Goal: Task Accomplishment & Management: Use online tool/utility

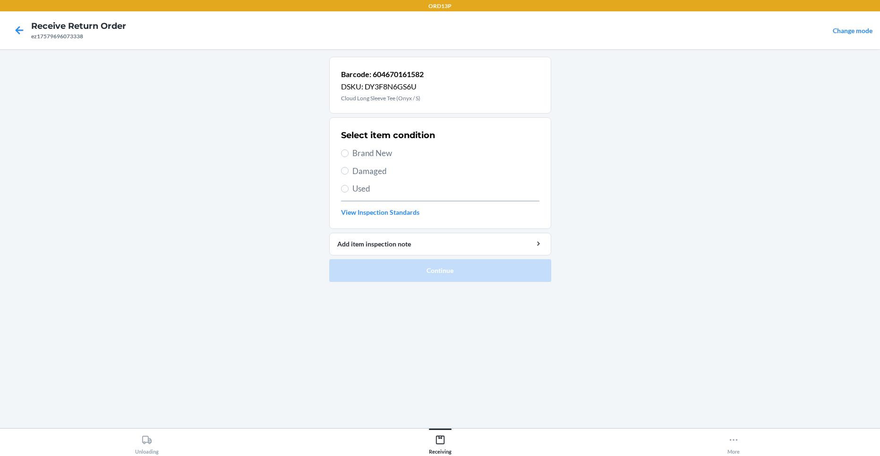
click at [379, 155] on span "Brand New" at bounding box center [445, 153] width 187 height 12
click at [349, 155] on input "Brand New" at bounding box center [345, 153] width 8 height 8
radio input "true"
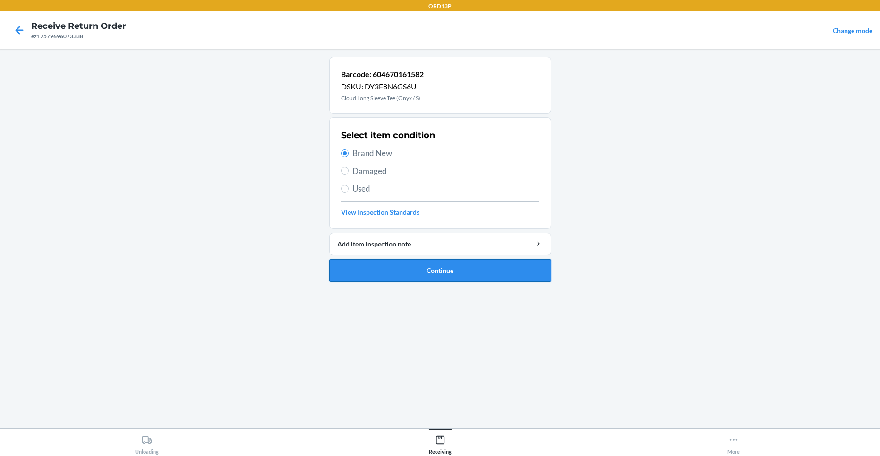
click at [420, 269] on button "Continue" at bounding box center [440, 270] width 222 height 23
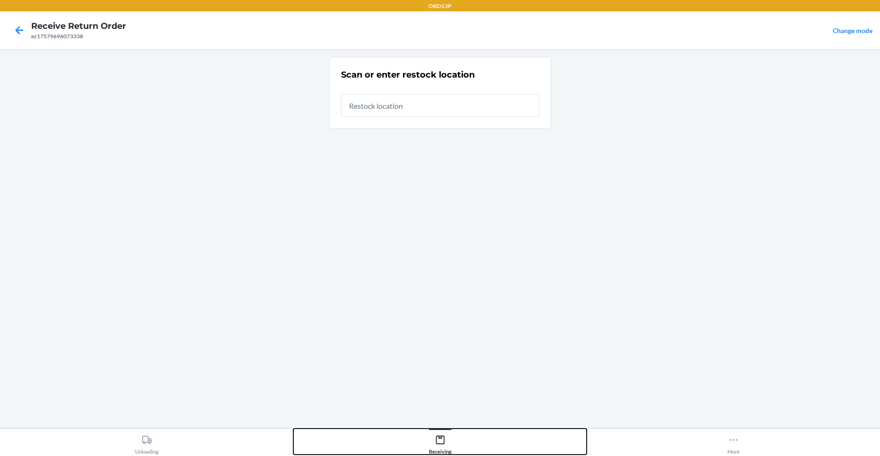
click at [435, 443] on icon at bounding box center [440, 439] width 10 height 10
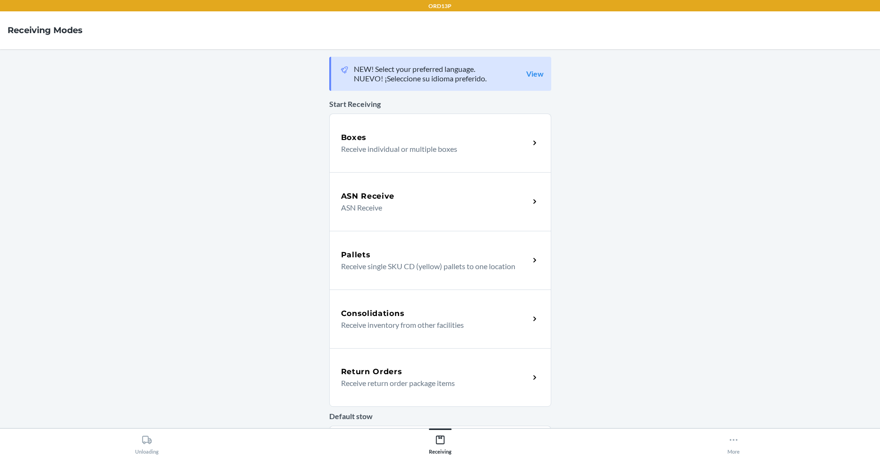
click at [431, 382] on p "Receive return order package items" at bounding box center [431, 382] width 181 height 11
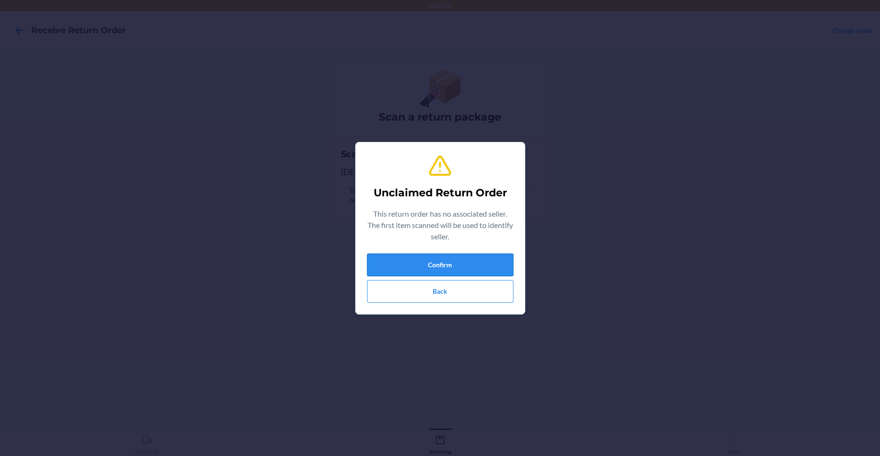
click at [464, 261] on button "Confirm" at bounding box center [440, 264] width 146 height 23
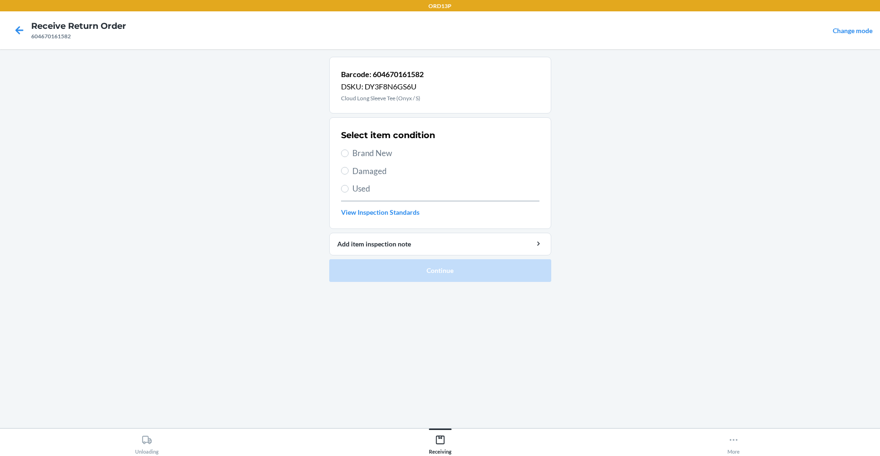
click at [388, 149] on span "Brand New" at bounding box center [445, 153] width 187 height 12
click at [349, 149] on input "Brand New" at bounding box center [345, 153] width 8 height 8
radio input "true"
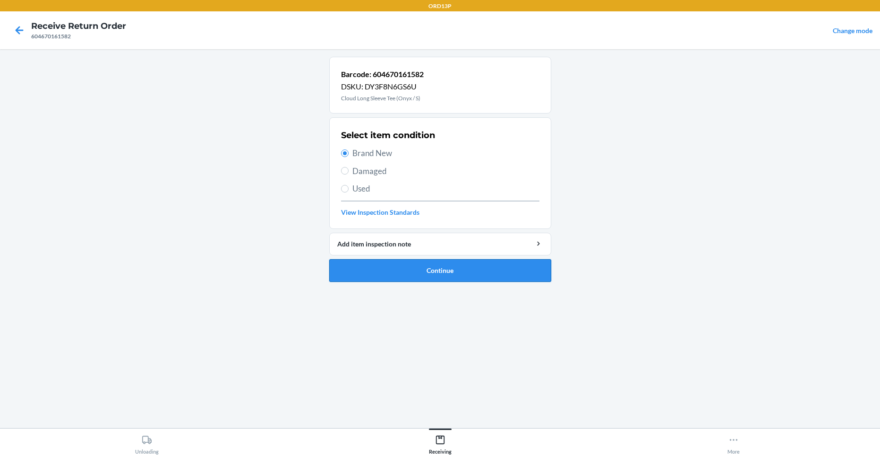
click at [376, 273] on button "Continue" at bounding box center [440, 270] width 222 height 23
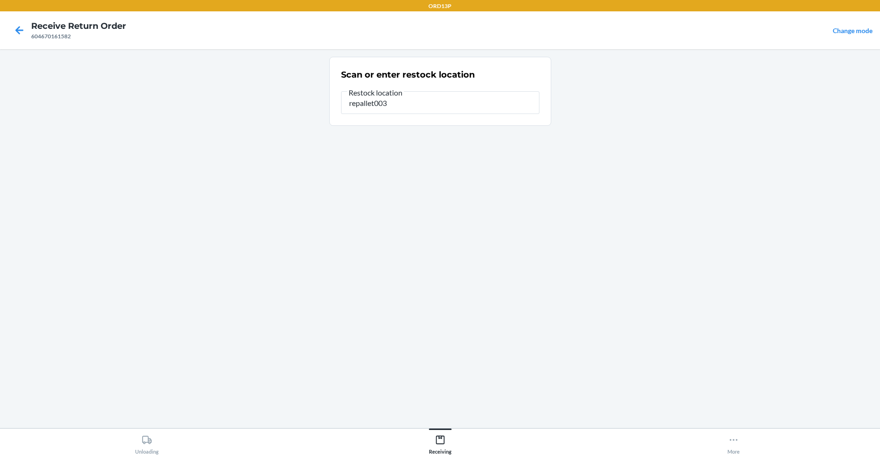
type input "repallet003"
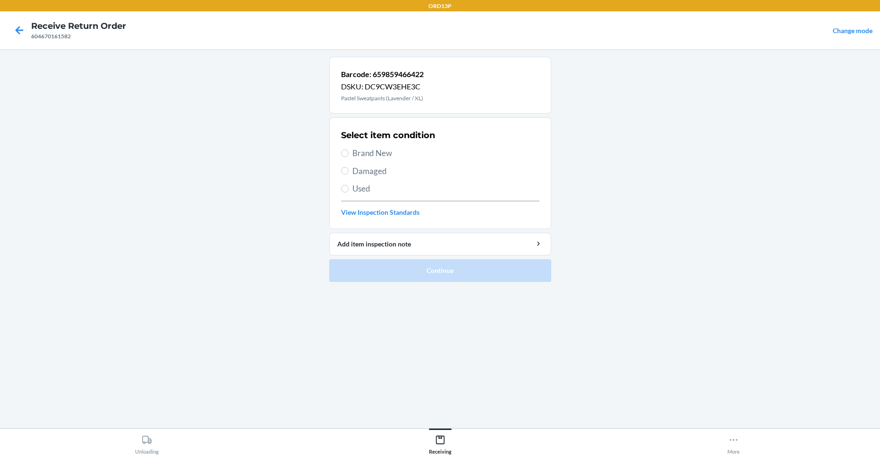
click at [383, 158] on span "Brand New" at bounding box center [445, 153] width 187 height 12
click at [349, 157] on input "Brand New" at bounding box center [345, 153] width 8 height 8
radio input "true"
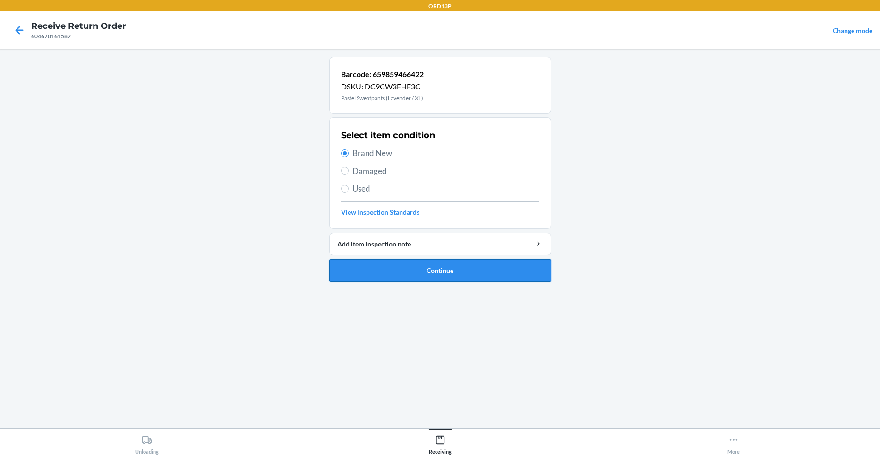
click at [395, 266] on button "Continue" at bounding box center [440, 270] width 222 height 23
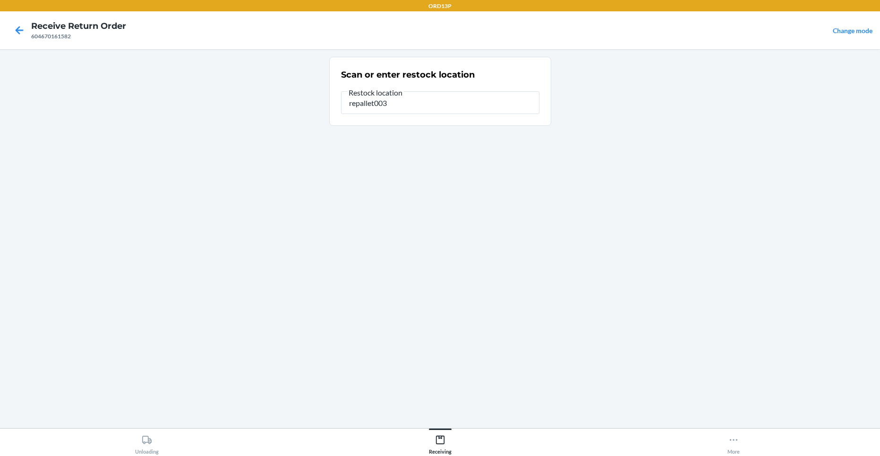
type input "repallet003"
